Goal: Task Accomplishment & Management: Use online tool/utility

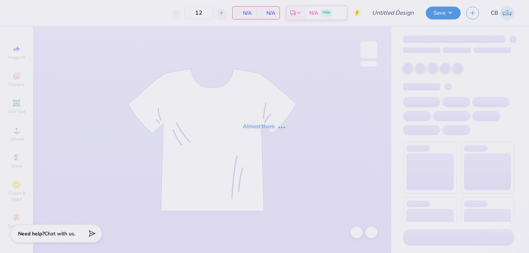
type input "Date Party Tee"
type input "24"
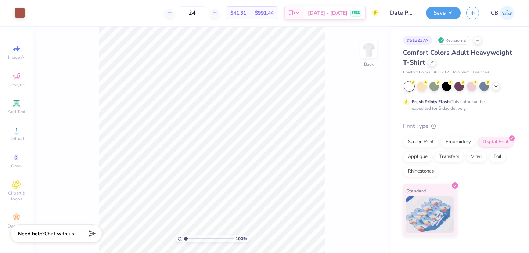
click at [274, 15] on span "$991.44" at bounding box center [264, 13] width 19 height 8
click at [450, 12] on button "Save" at bounding box center [443, 12] width 35 height 13
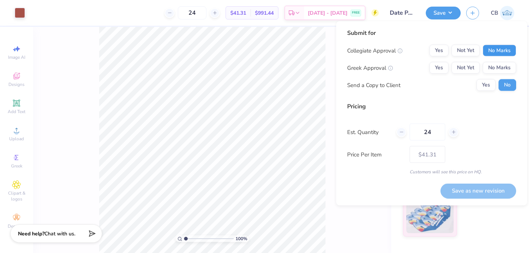
click at [503, 52] on button "No Marks" at bounding box center [499, 51] width 33 height 12
click at [435, 67] on button "Yes" at bounding box center [438, 68] width 19 height 12
click at [465, 190] on button "Save as new revision" at bounding box center [478, 190] width 76 height 15
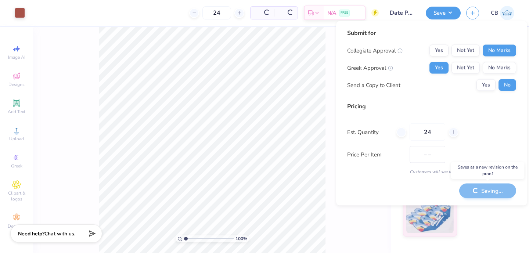
type input "$41.31"
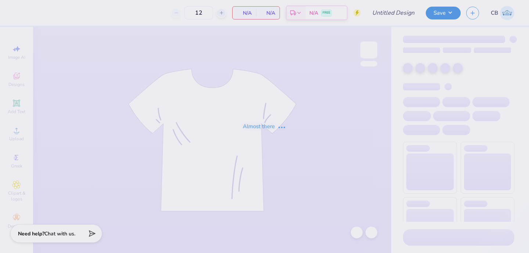
type input "Go PiPhi Shirt- Pink"
type input "24"
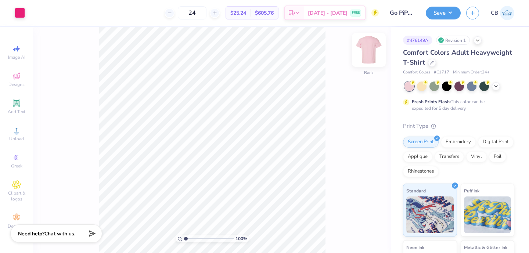
click at [368, 43] on img at bounding box center [368, 49] width 29 height 29
click at [19, 109] on span "Add Text" at bounding box center [17, 112] width 18 height 6
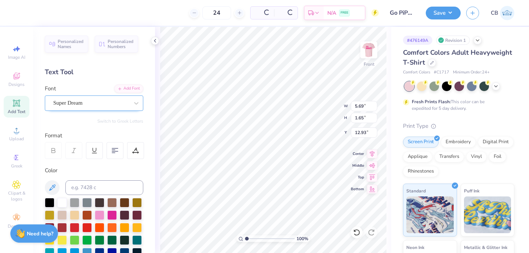
click at [88, 107] on div "Super Dream" at bounding box center [91, 102] width 77 height 11
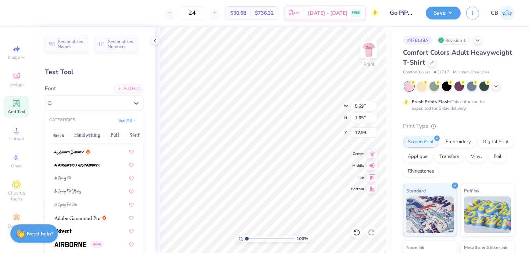
scroll to position [36, 0]
click at [74, 248] on div "Greek" at bounding box center [94, 244] width 93 height 12
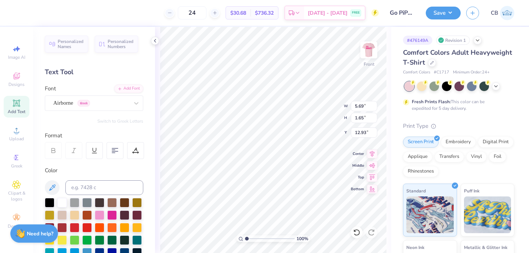
type input "5.44"
type input "1.72"
type input "12.89"
click at [81, 105] on div "Airborne Greek" at bounding box center [91, 102] width 77 height 11
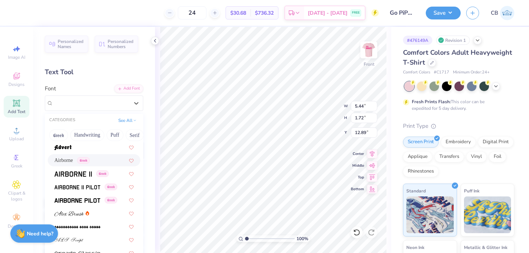
scroll to position [123, 0]
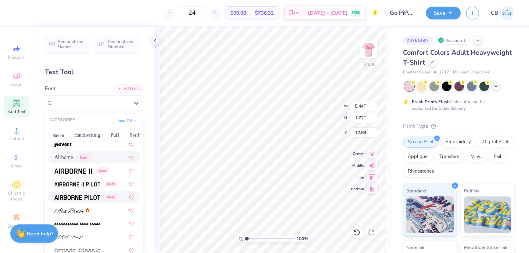
click at [92, 197] on img at bounding box center [77, 197] width 46 height 5
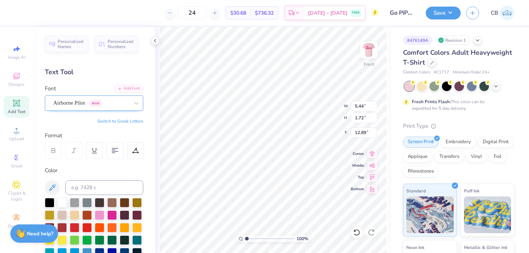
click at [128, 102] on div "Airborne Pilot Greek" at bounding box center [91, 102] width 77 height 11
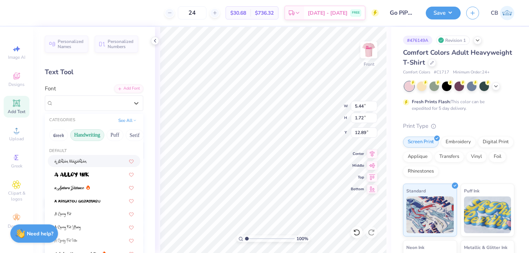
click at [82, 132] on button "Handwriting" at bounding box center [87, 135] width 34 height 12
click at [113, 137] on button "Puff" at bounding box center [115, 135] width 17 height 12
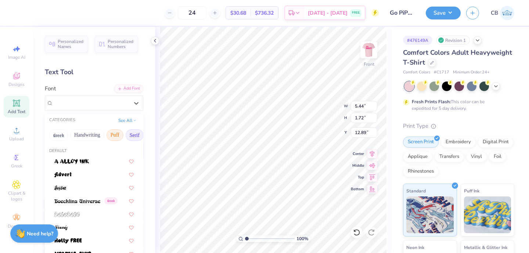
click at [133, 136] on button "Serif" at bounding box center [135, 135] width 18 height 12
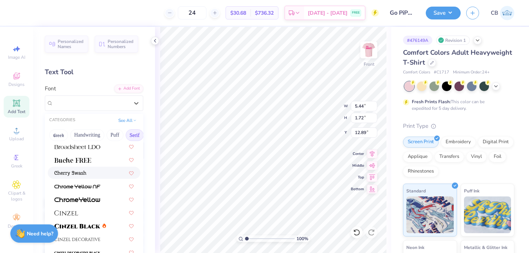
scroll to position [84, 0]
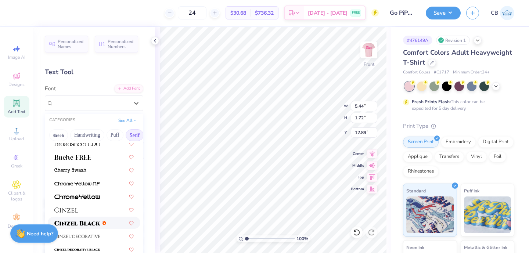
click at [105, 226] on div at bounding box center [80, 223] width 52 height 8
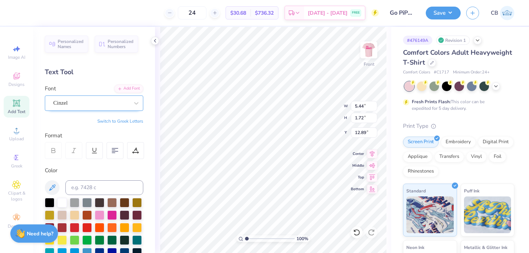
click at [111, 101] on div "Cinzel" at bounding box center [91, 102] width 77 height 11
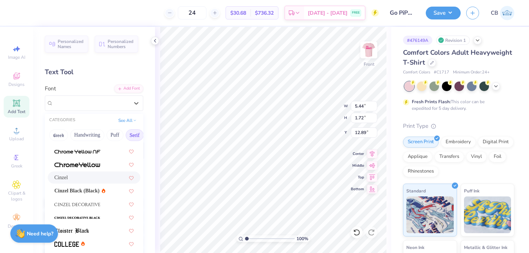
scroll to position [137, 0]
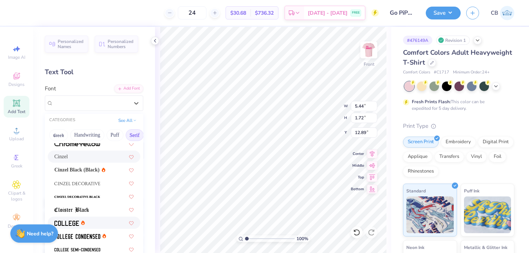
click at [93, 220] on div at bounding box center [93, 223] width 79 height 8
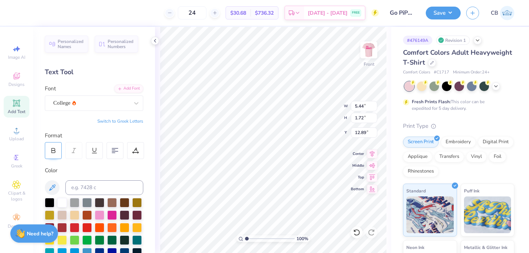
click at [58, 154] on div at bounding box center [53, 150] width 17 height 17
click at [151, 127] on div "Personalized Names Personalized Numbers Text Tool Add Font Font College Switch …" at bounding box center [94, 140] width 122 height 226
type textarea "M"
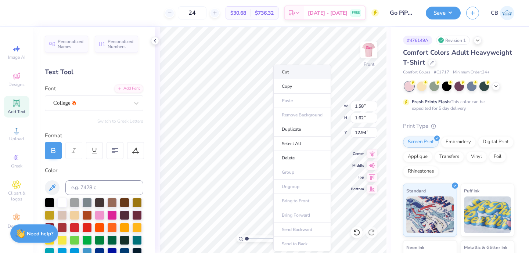
click at [293, 69] on li "Cut" at bounding box center [302, 72] width 58 height 15
